Goal: Obtain resource: Download file/media

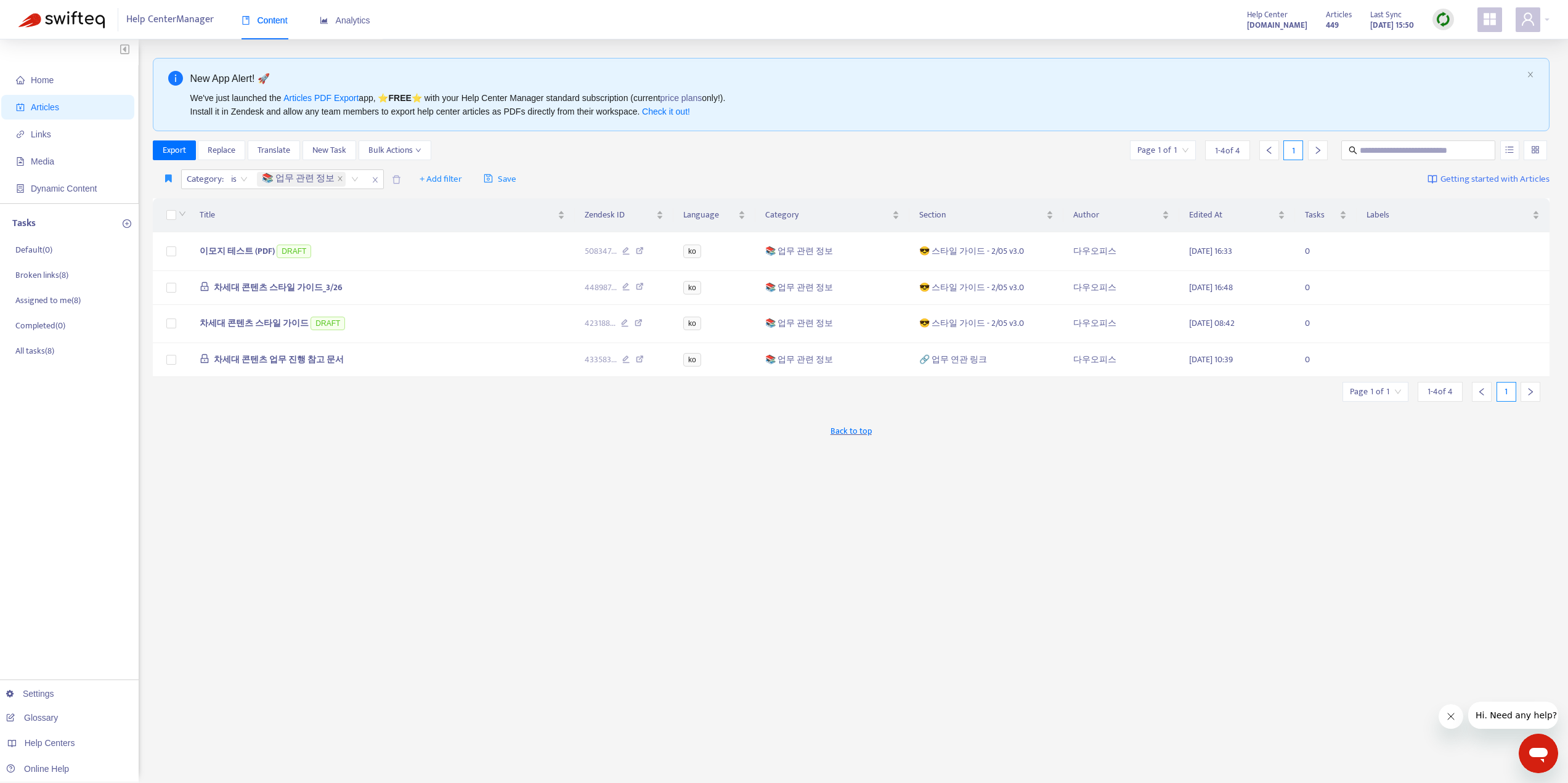
click at [1437, 19] on img at bounding box center [1443, 19] width 15 height 15
click at [1481, 44] on link "Quick Sync" at bounding box center [1468, 45] width 53 height 14
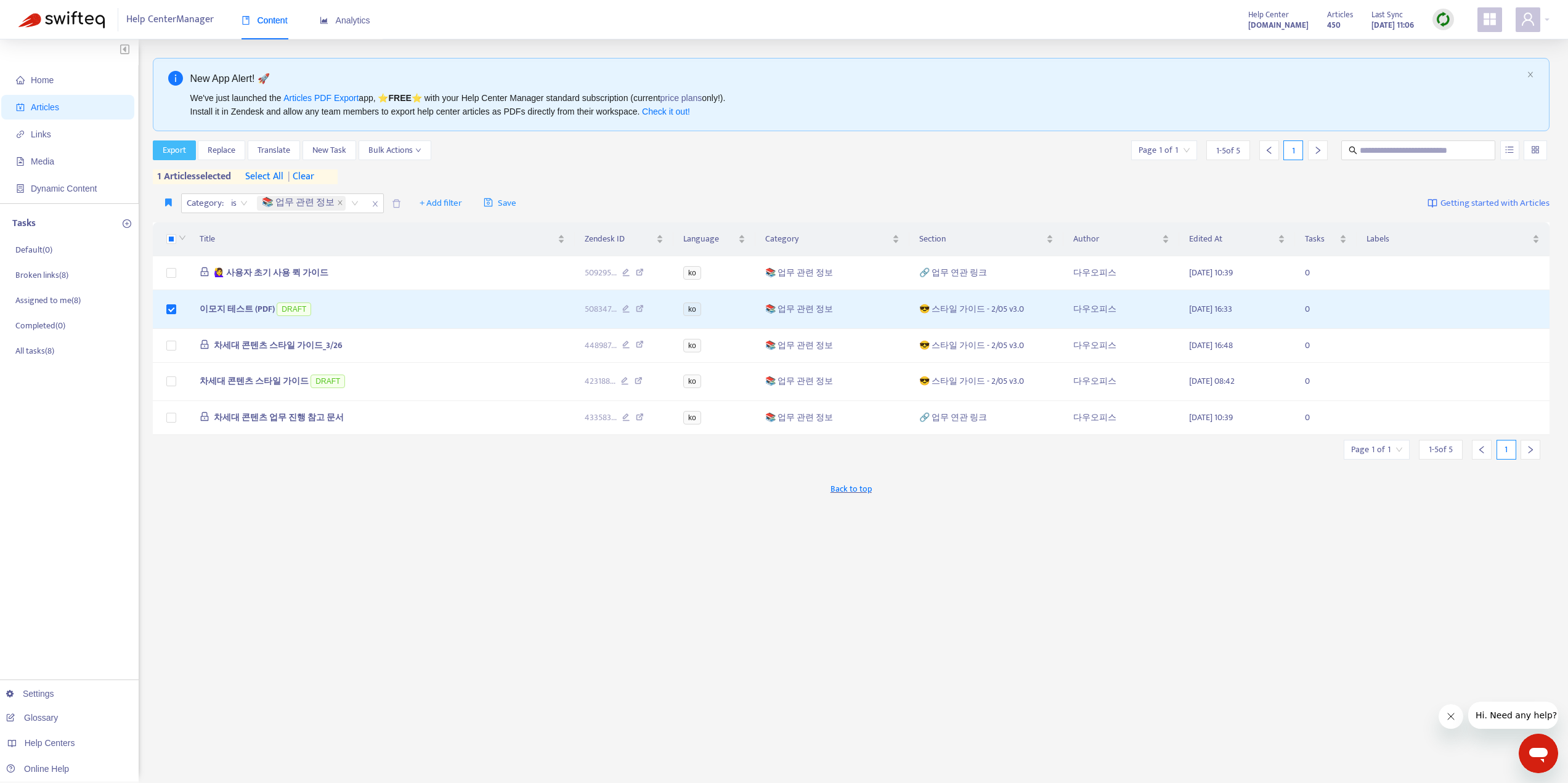
click at [179, 152] on span "Export" at bounding box center [174, 149] width 23 height 13
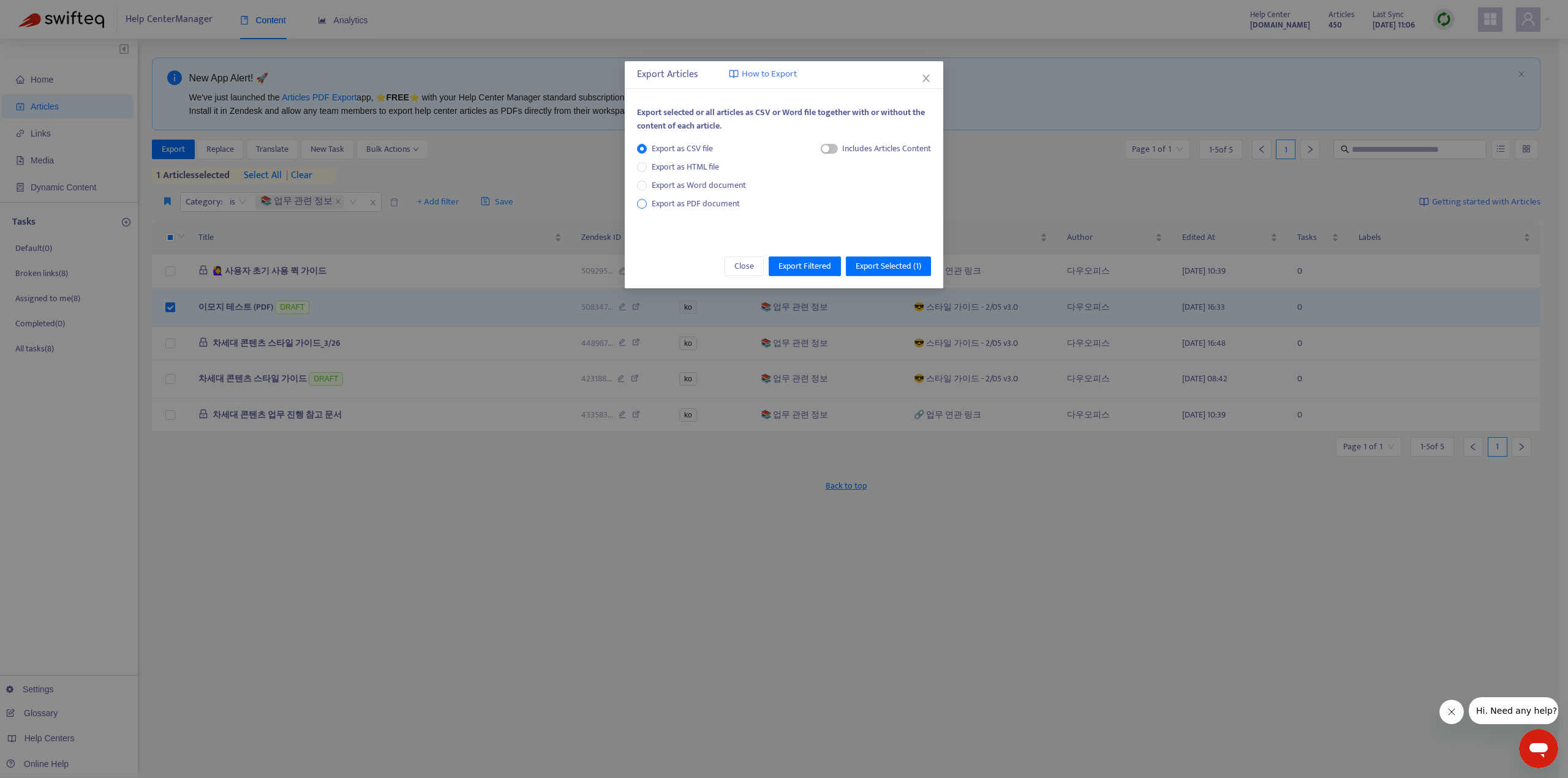
click at [687, 200] on span "Export as PDF document" at bounding box center [696, 204] width 88 height 14
click at [868, 261] on span "Export Selected ( 1 )" at bounding box center [889, 266] width 66 height 13
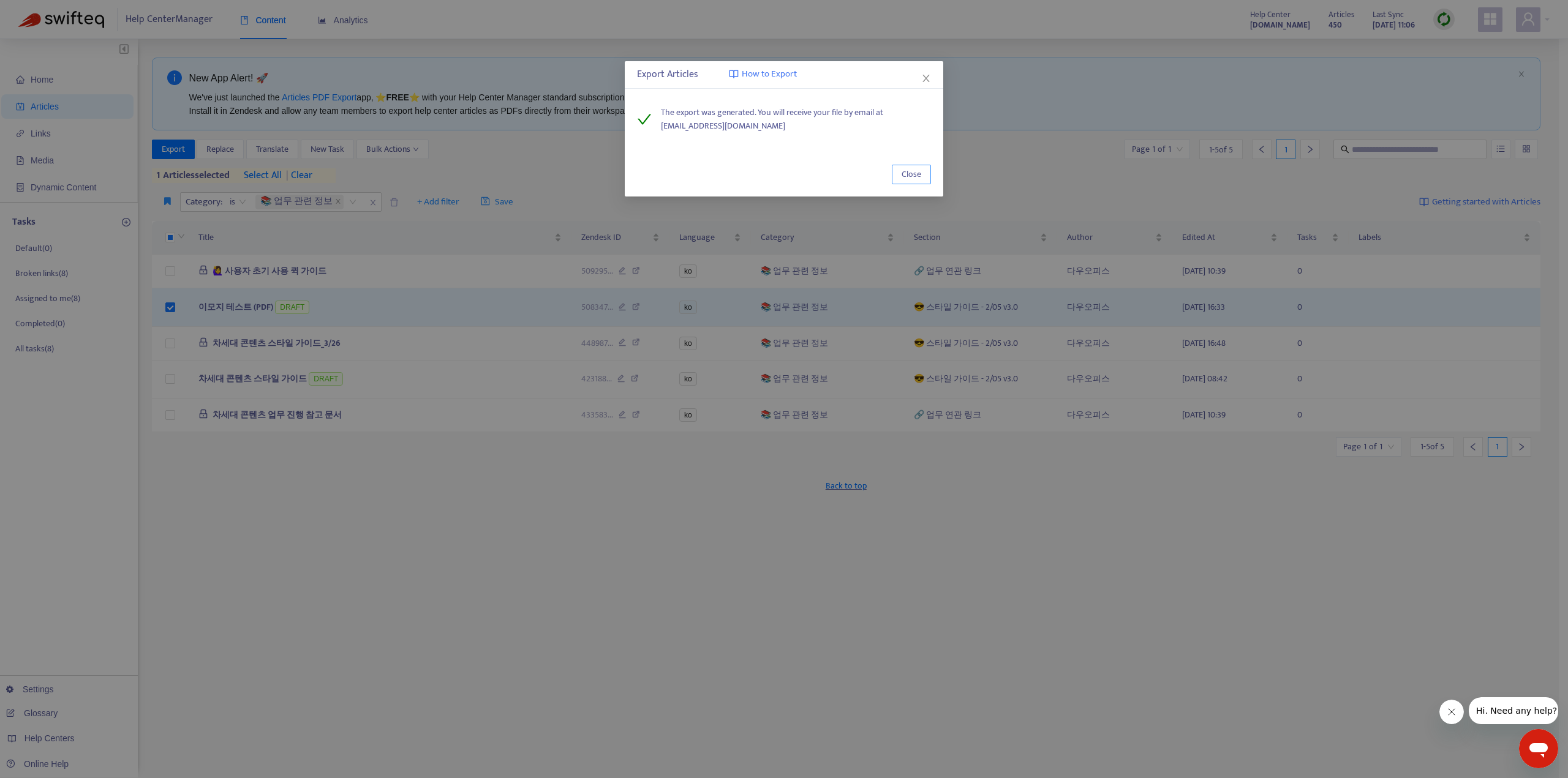
click at [905, 174] on span "Close" at bounding box center [912, 174] width 20 height 13
